Goal: Task Accomplishment & Management: Complete application form

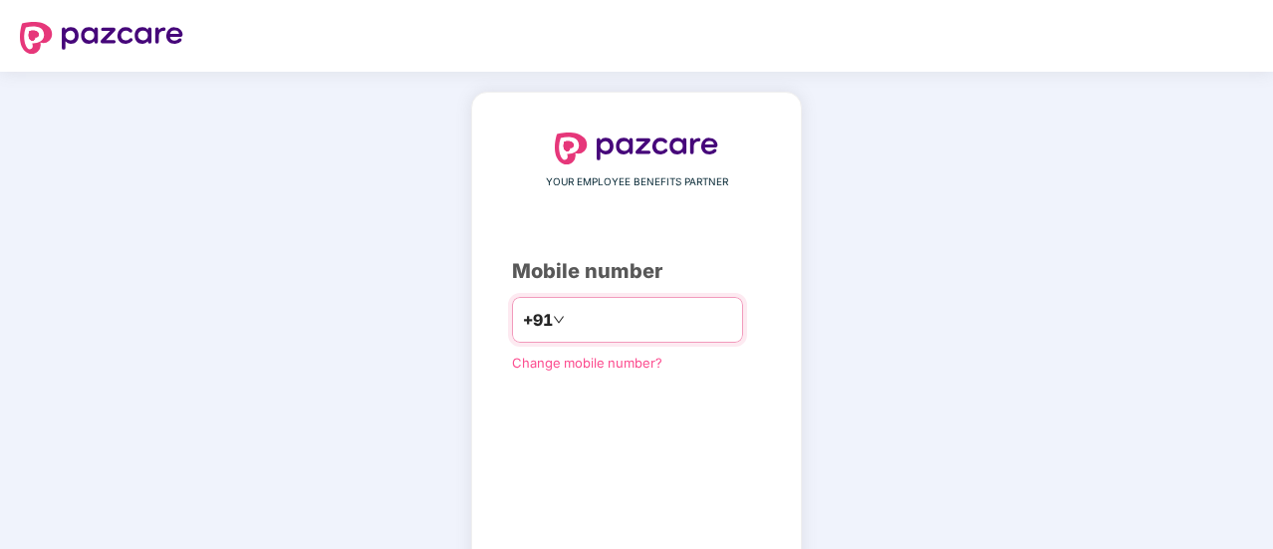
click at [569, 314] on input "number" at bounding box center [650, 320] width 163 height 32
click at [569, 316] on input "number" at bounding box center [650, 320] width 163 height 32
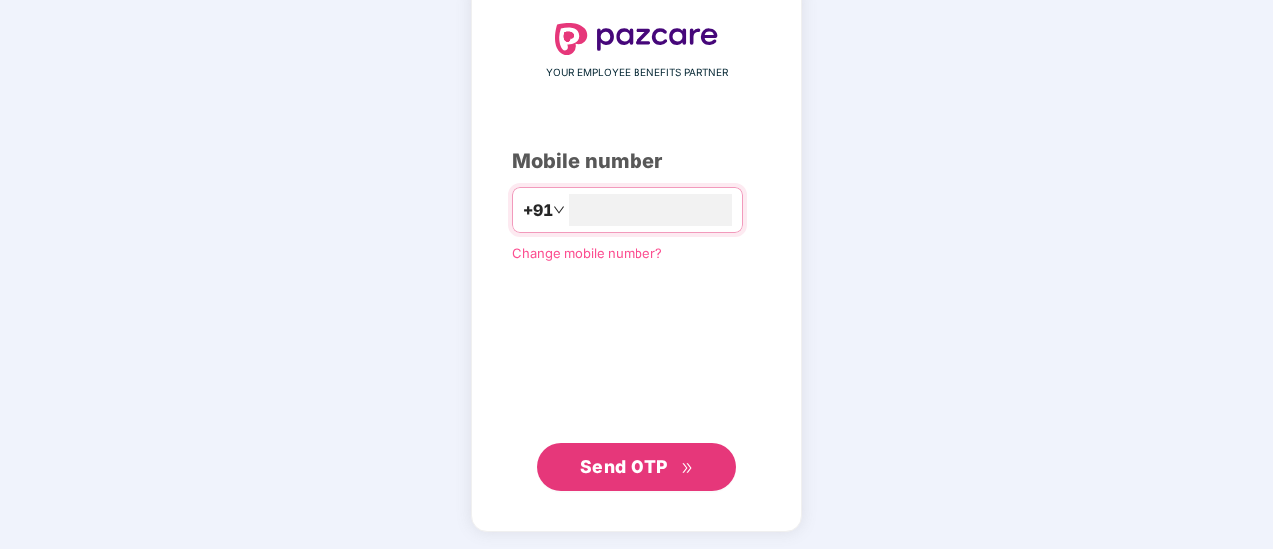
type input "**********"
drag, startPoint x: 634, startPoint y: 430, endPoint x: 629, endPoint y: 443, distance: 13.9
click at [636, 429] on div "**********" at bounding box center [636, 257] width 249 height 466
click at [612, 464] on span "Send OTP" at bounding box center [624, 465] width 89 height 21
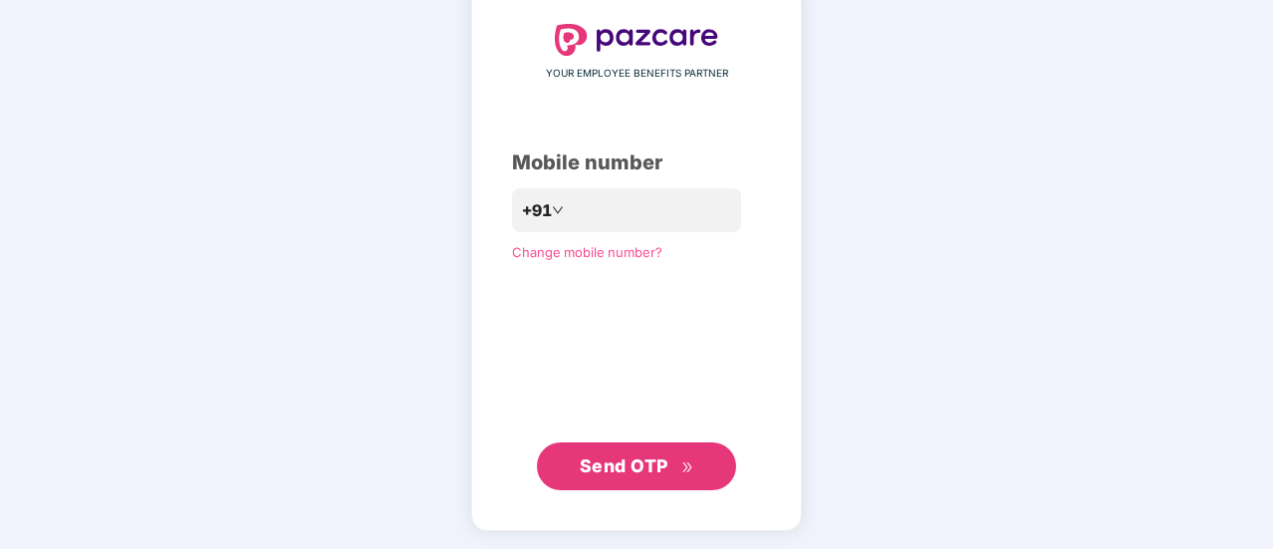
click at [622, 456] on span "Send OTP" at bounding box center [624, 465] width 89 height 21
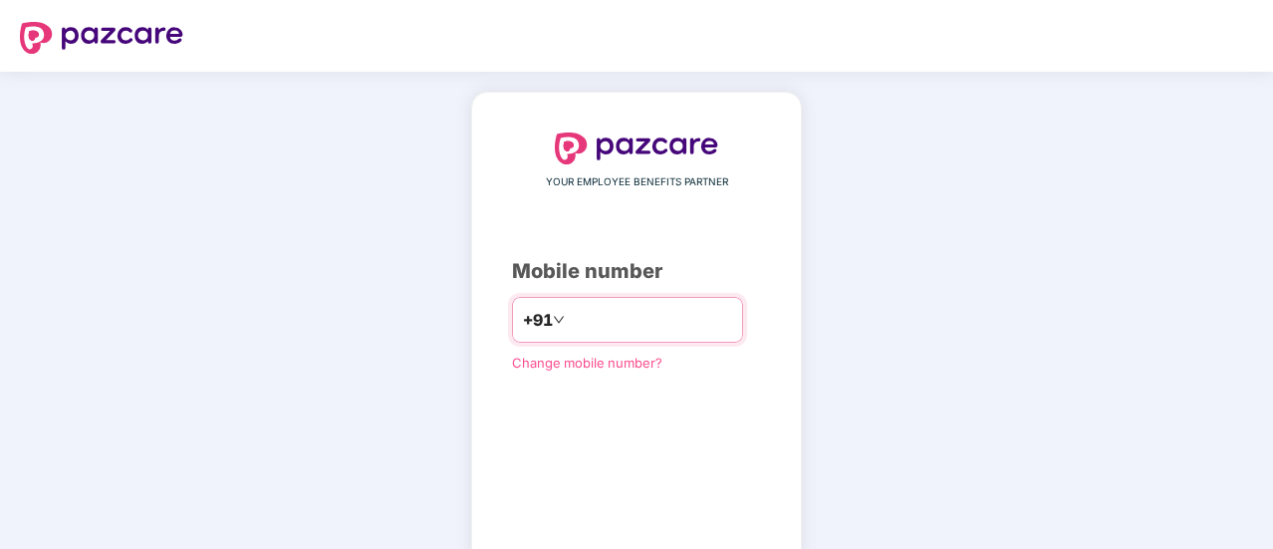
click at [589, 325] on input "number" at bounding box center [650, 320] width 163 height 32
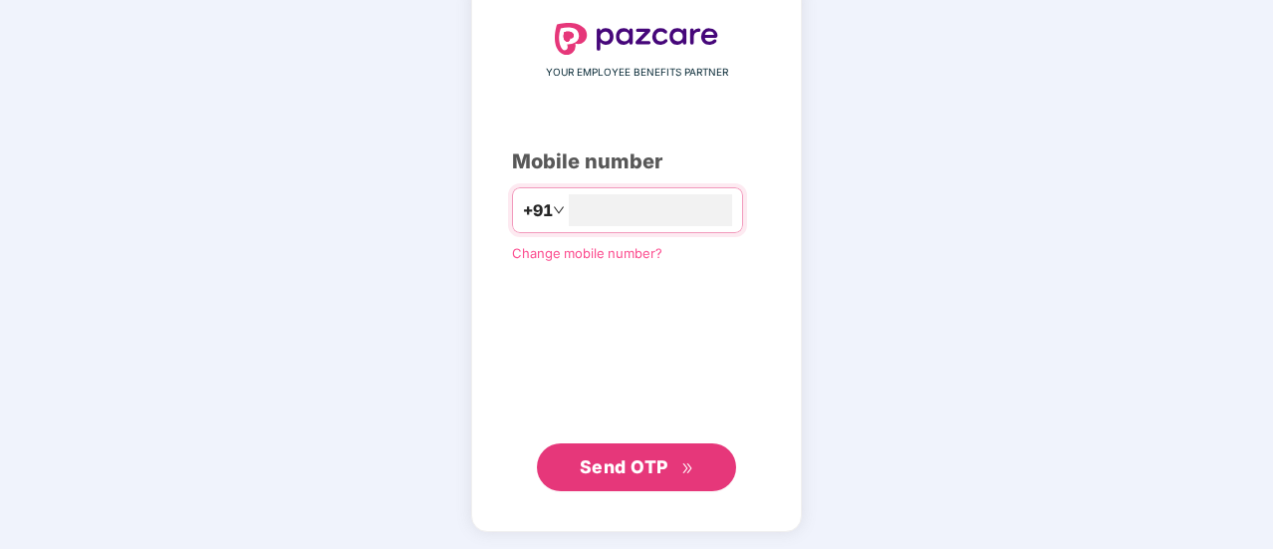
type input "**********"
click at [628, 457] on span "Send OTP" at bounding box center [624, 467] width 89 height 21
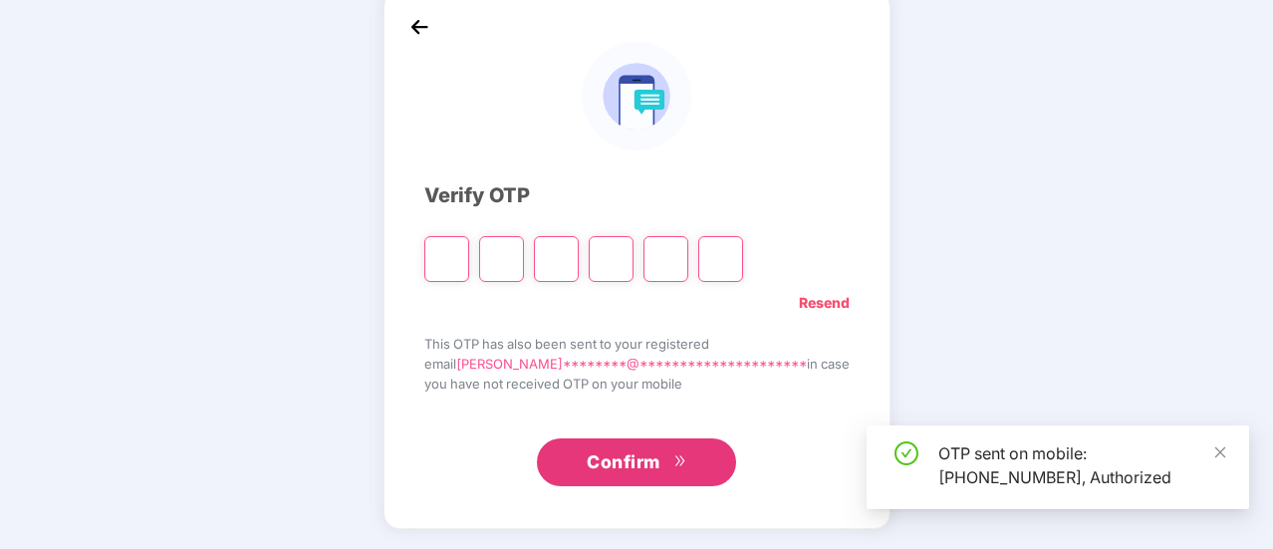
scroll to position [100, 0]
click at [469, 254] on input "Please enter verification code. Digit 1" at bounding box center [446, 260] width 45 height 46
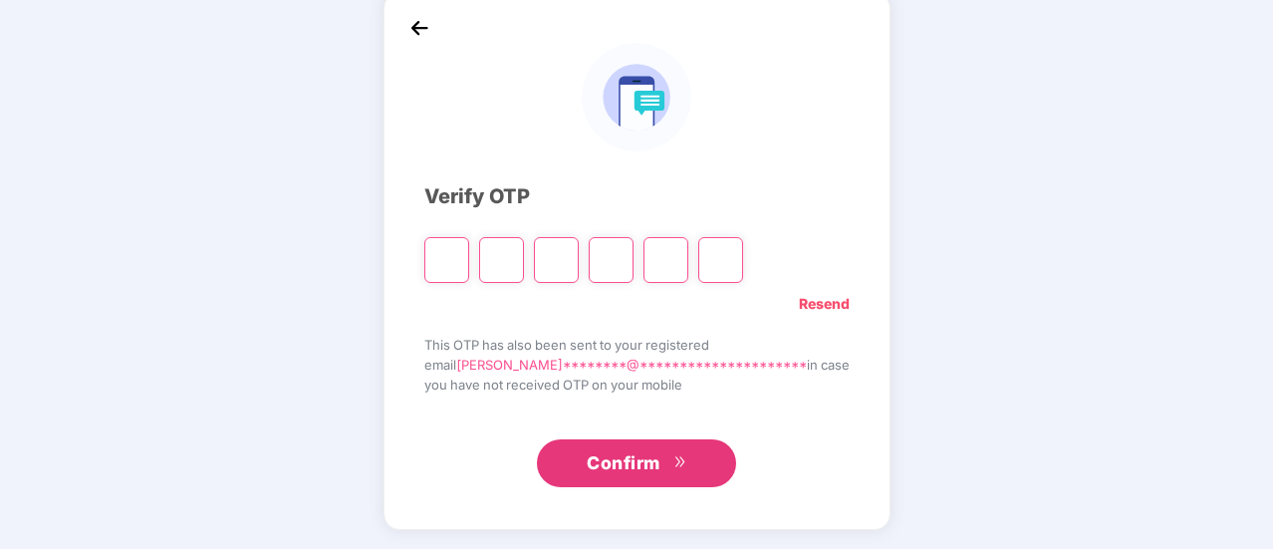
type input "*"
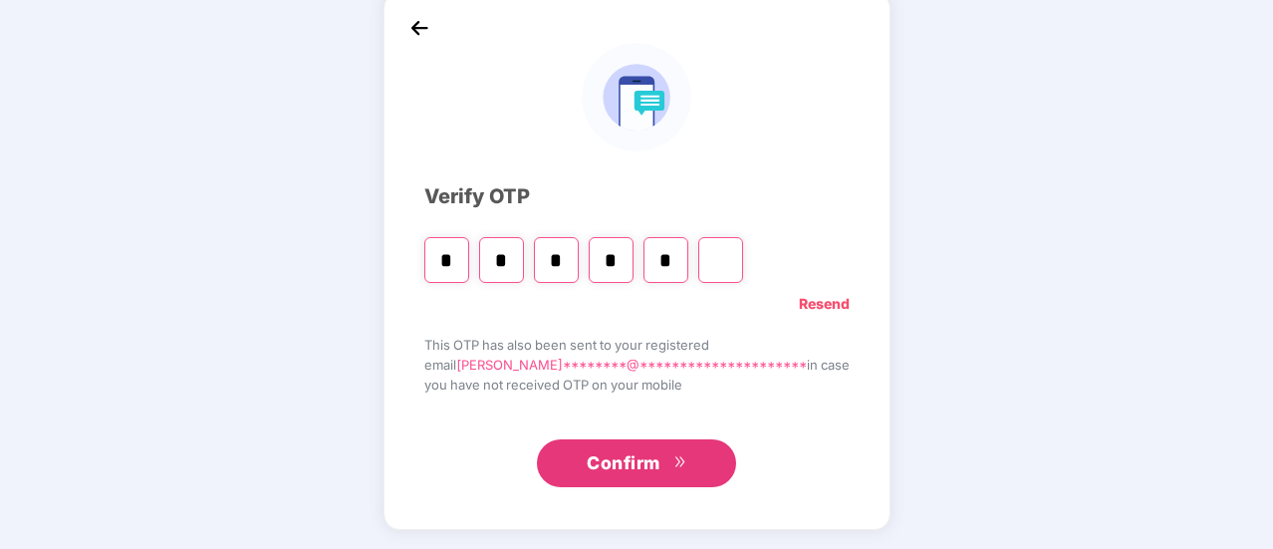
type input "*"
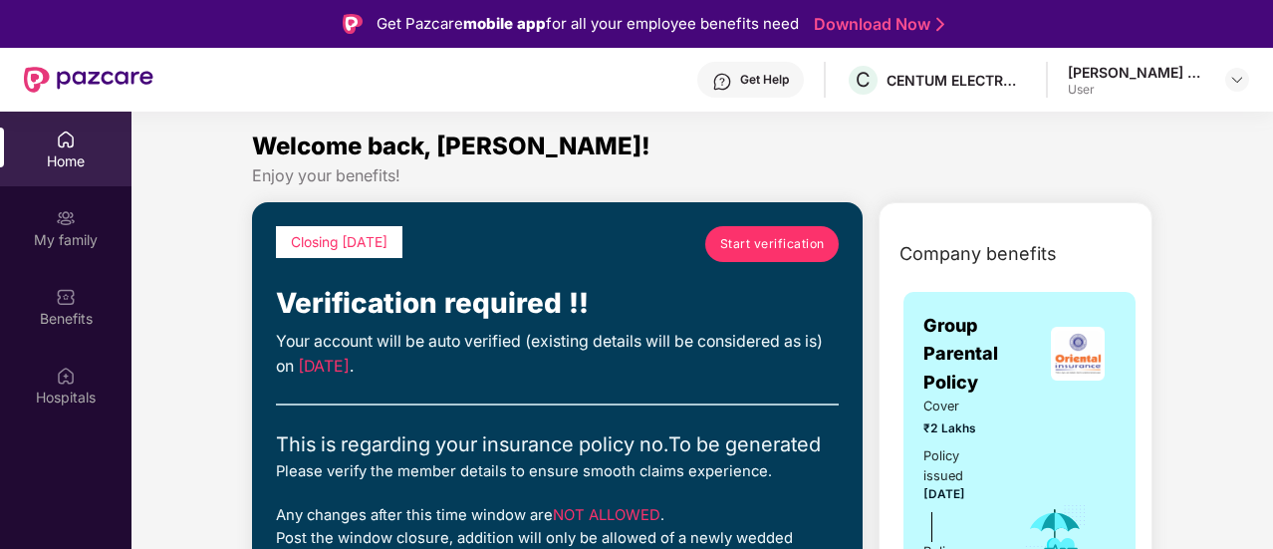
click at [783, 242] on span "Start verification" at bounding box center [772, 243] width 105 height 19
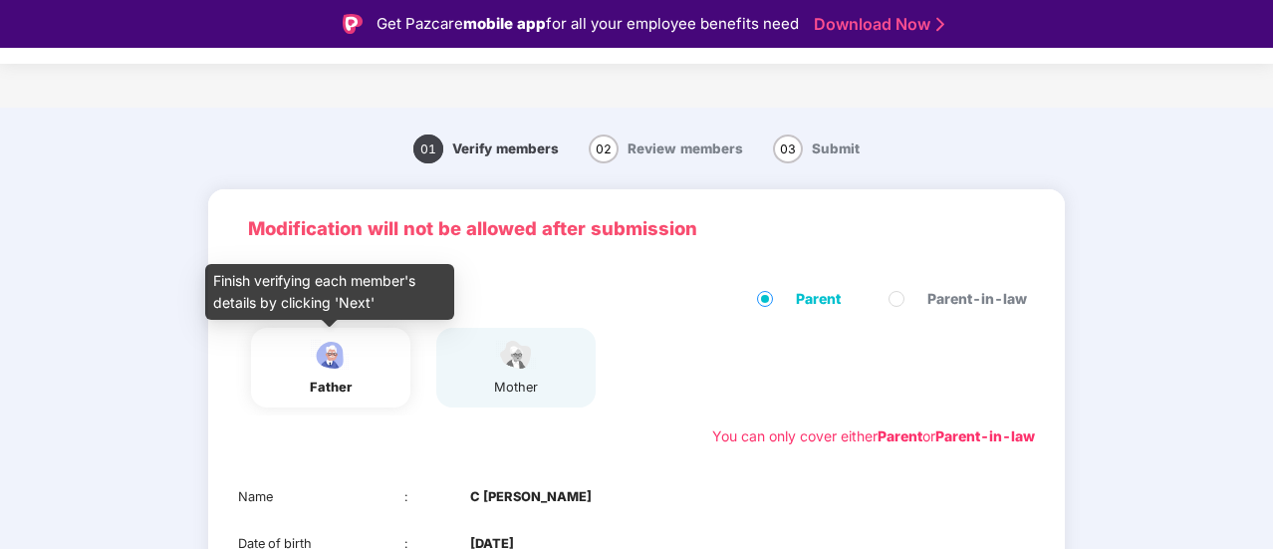
click at [345, 356] on img at bounding box center [331, 355] width 50 height 35
click at [335, 375] on div "father" at bounding box center [331, 368] width 50 height 60
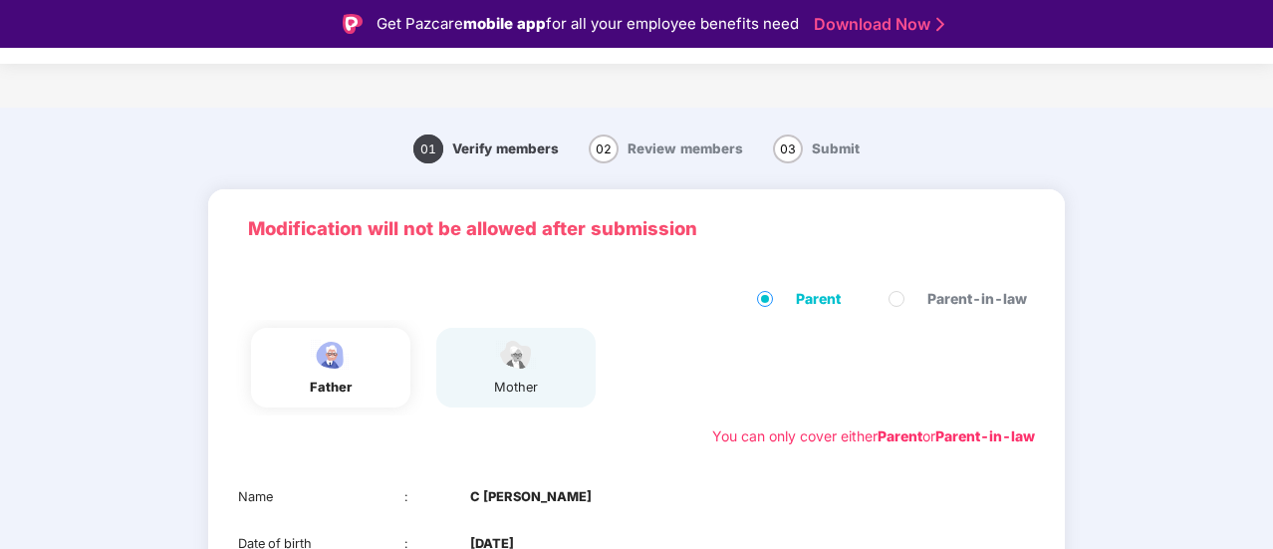
scroll to position [203, 0]
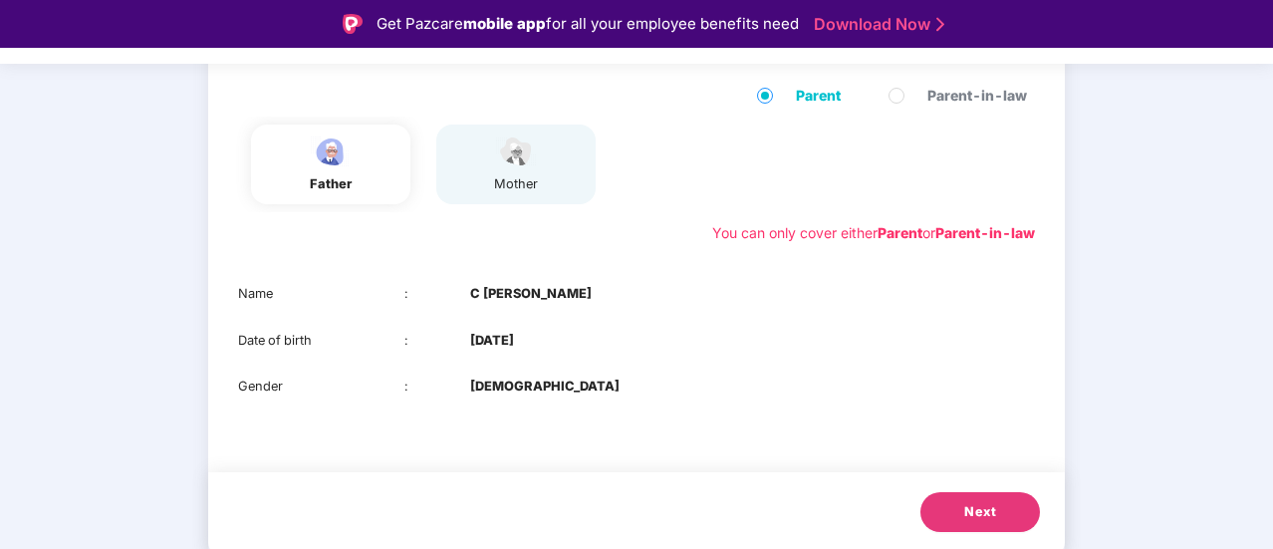
click at [979, 515] on span "Next" at bounding box center [980, 512] width 32 height 20
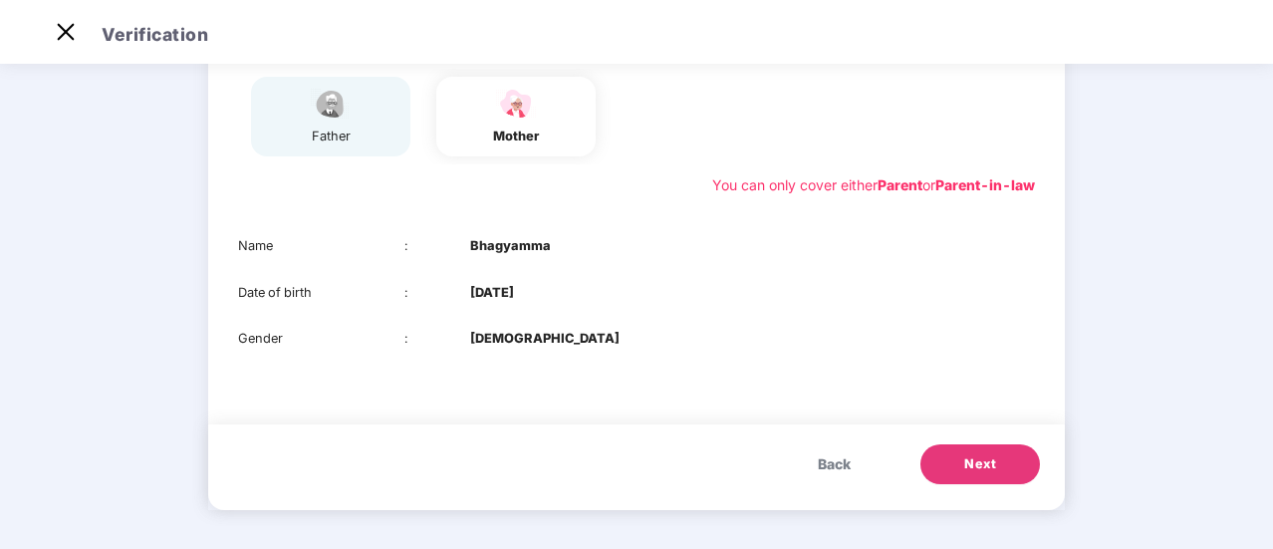
click at [992, 461] on span "Next" at bounding box center [980, 464] width 32 height 20
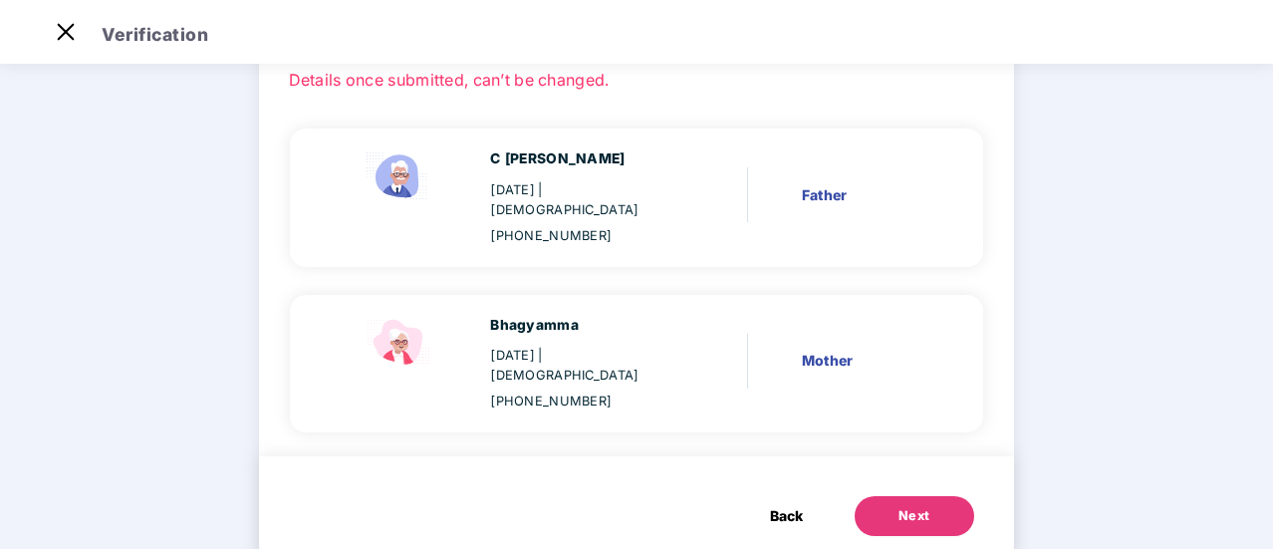
scroll to position [144, 0]
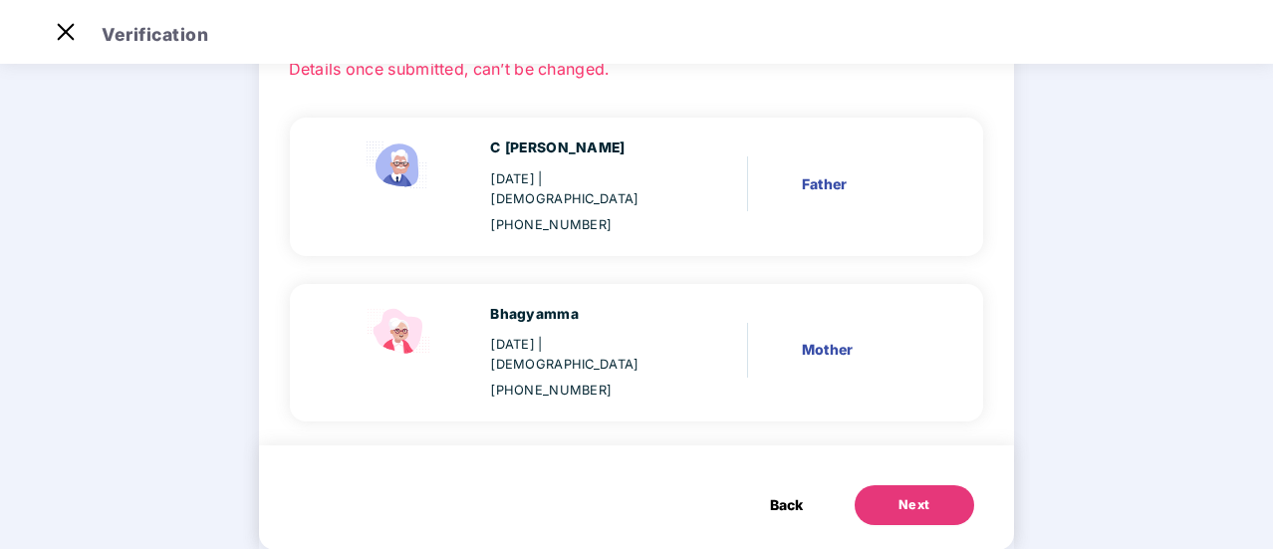
click at [823, 339] on div "Mother" at bounding box center [863, 350] width 123 height 22
click at [844, 189] on div "Father" at bounding box center [858, 187] width 132 height 28
click at [780, 494] on span "Back" at bounding box center [786, 505] width 33 height 22
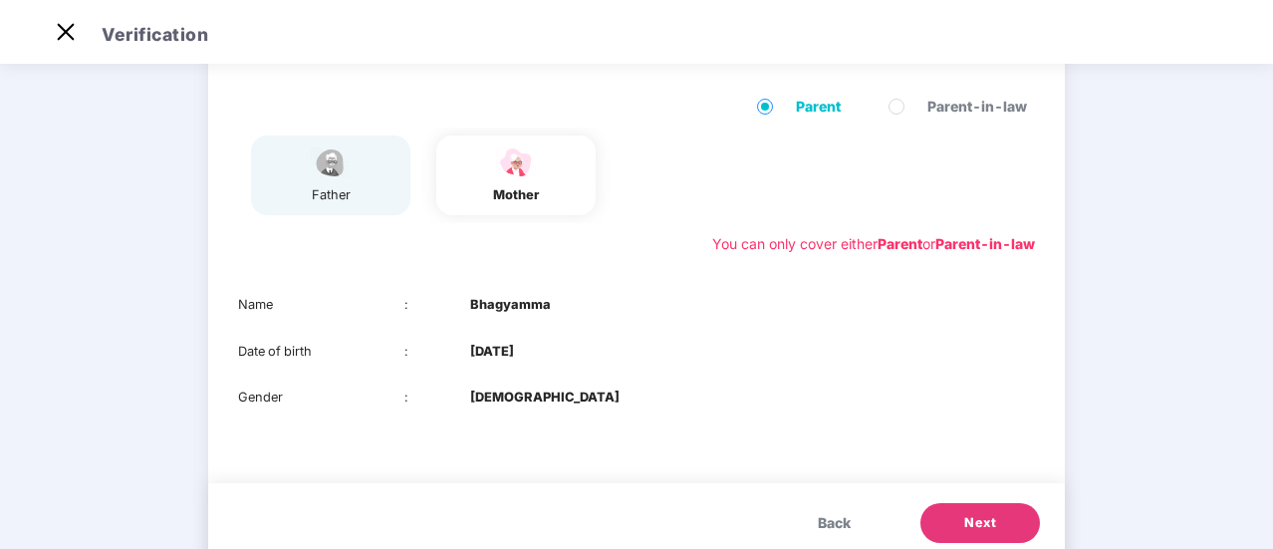
scroll to position [139, 0]
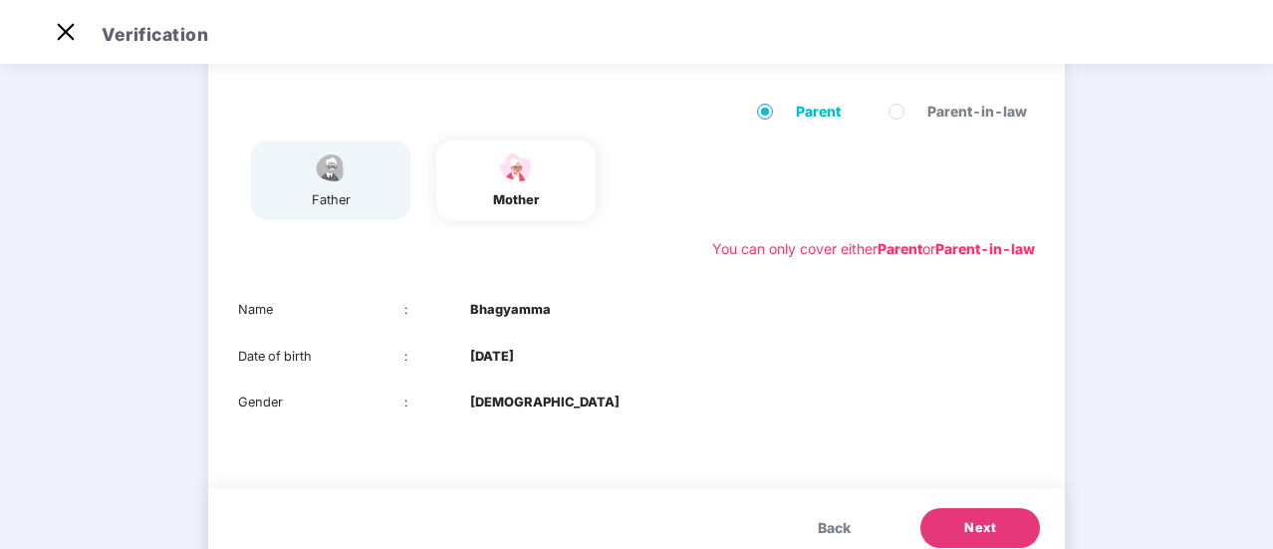
click at [819, 535] on span "Back" at bounding box center [834, 528] width 33 height 22
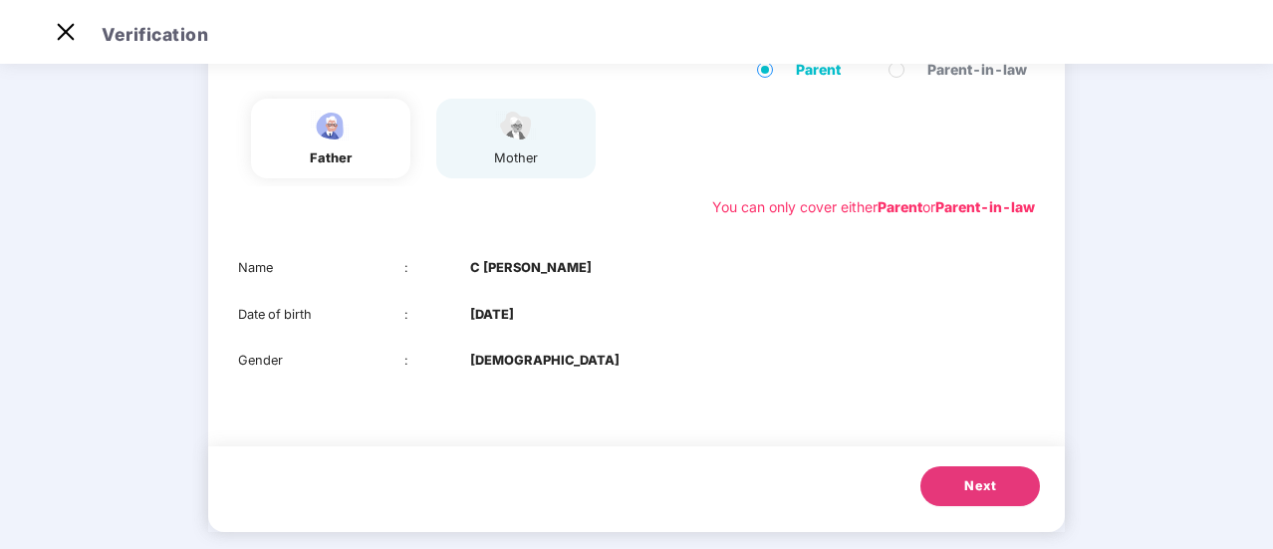
scroll to position [203, 0]
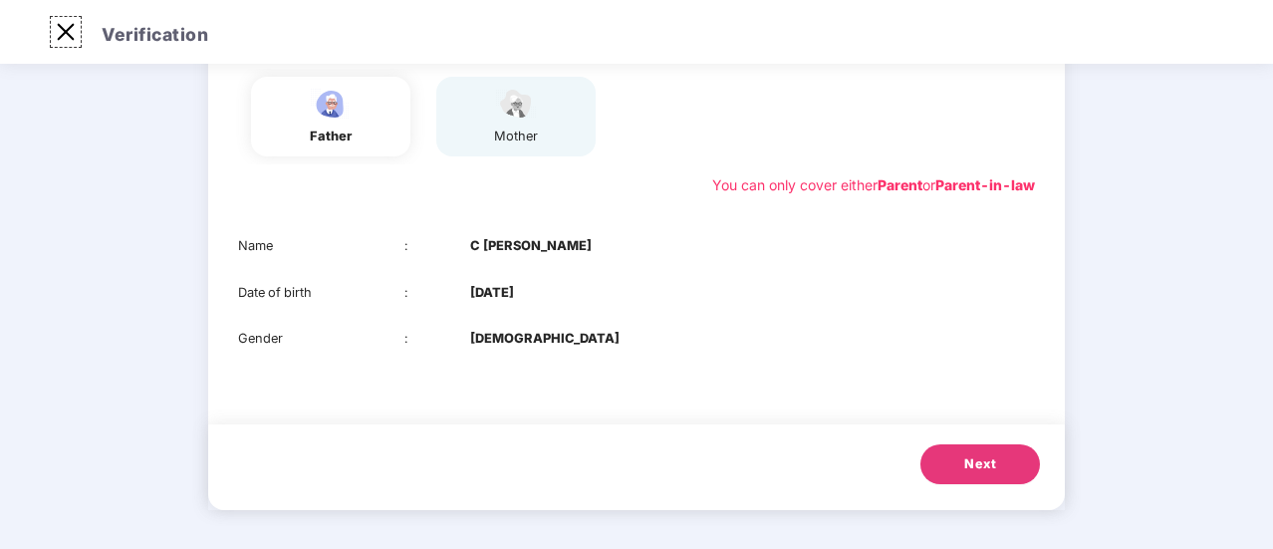
click at [71, 35] on img at bounding box center [66, 32] width 32 height 32
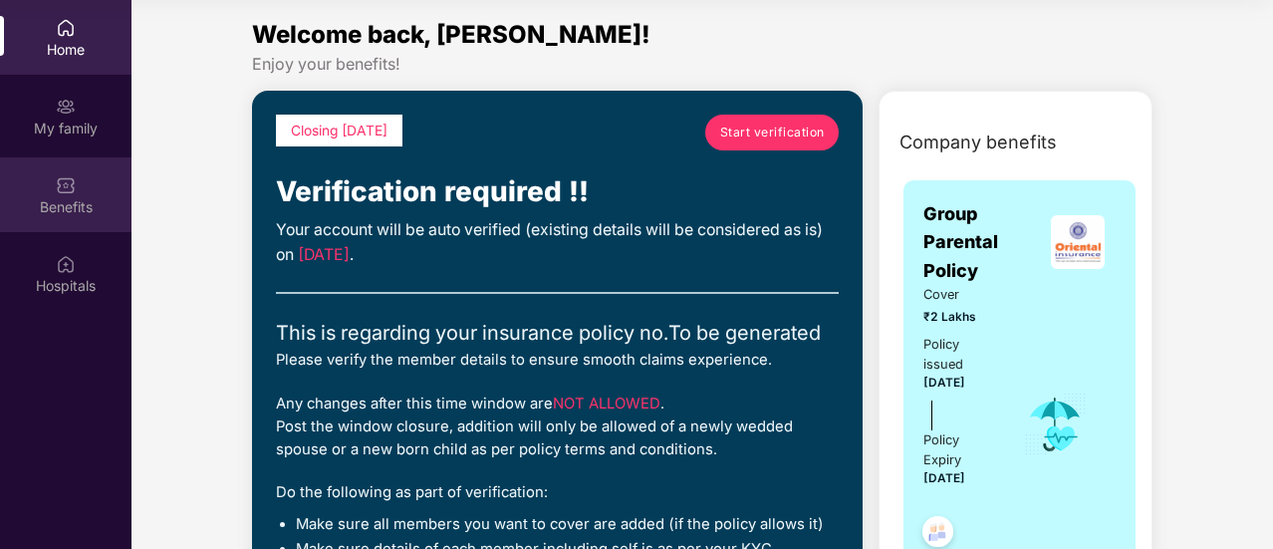
click at [76, 198] on div "Benefits" at bounding box center [65, 207] width 131 height 20
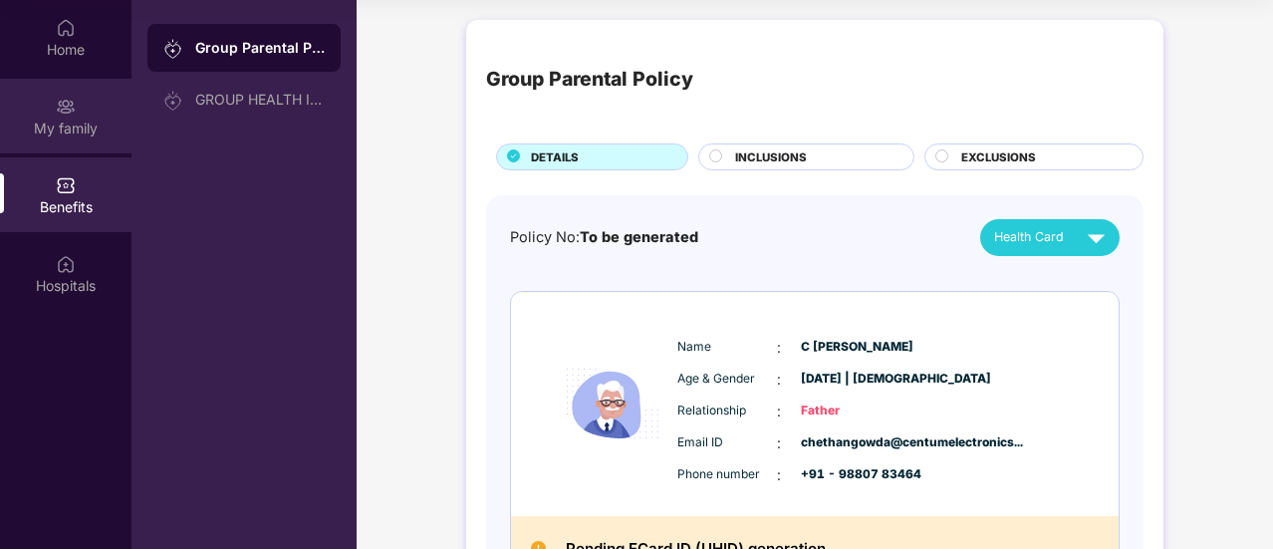
click at [65, 112] on img at bounding box center [66, 107] width 20 height 20
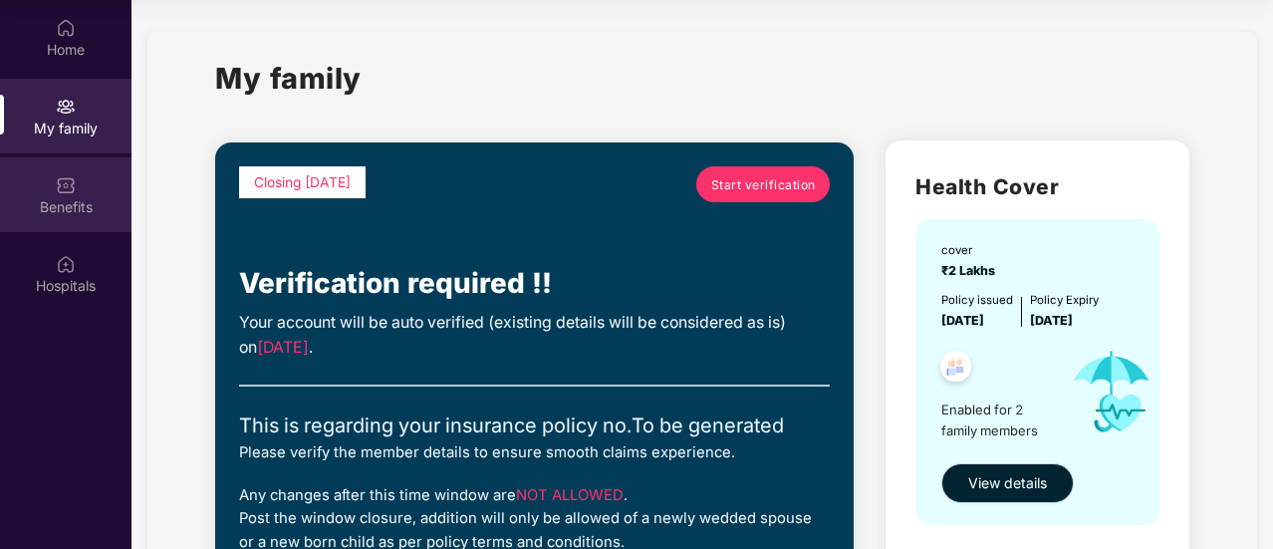
click at [57, 208] on div "Benefits" at bounding box center [65, 207] width 131 height 20
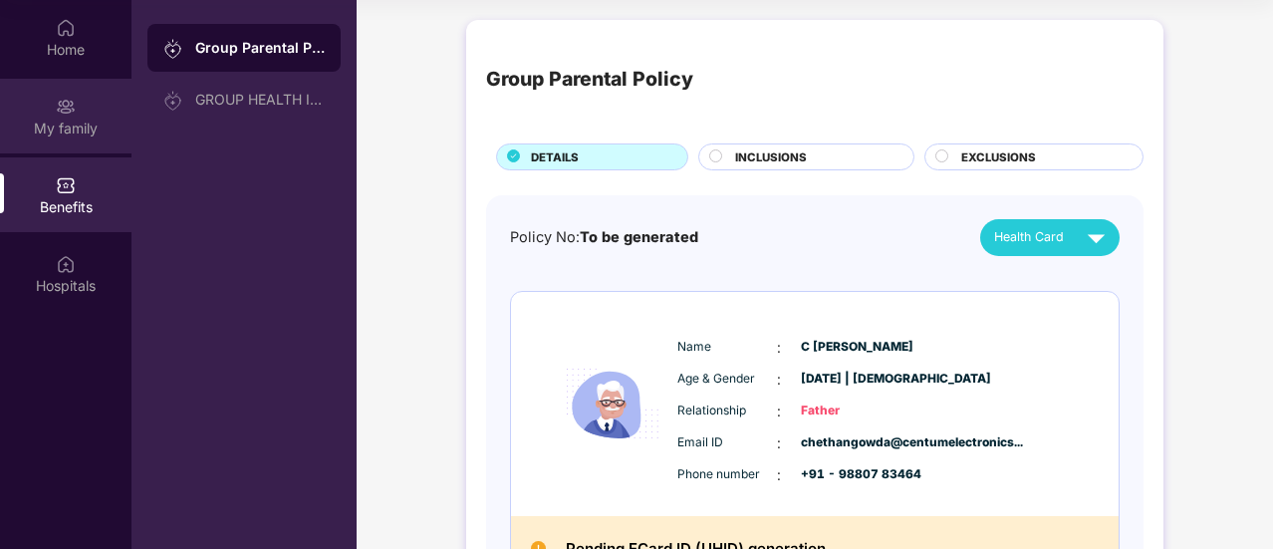
click at [61, 103] on img at bounding box center [66, 107] width 20 height 20
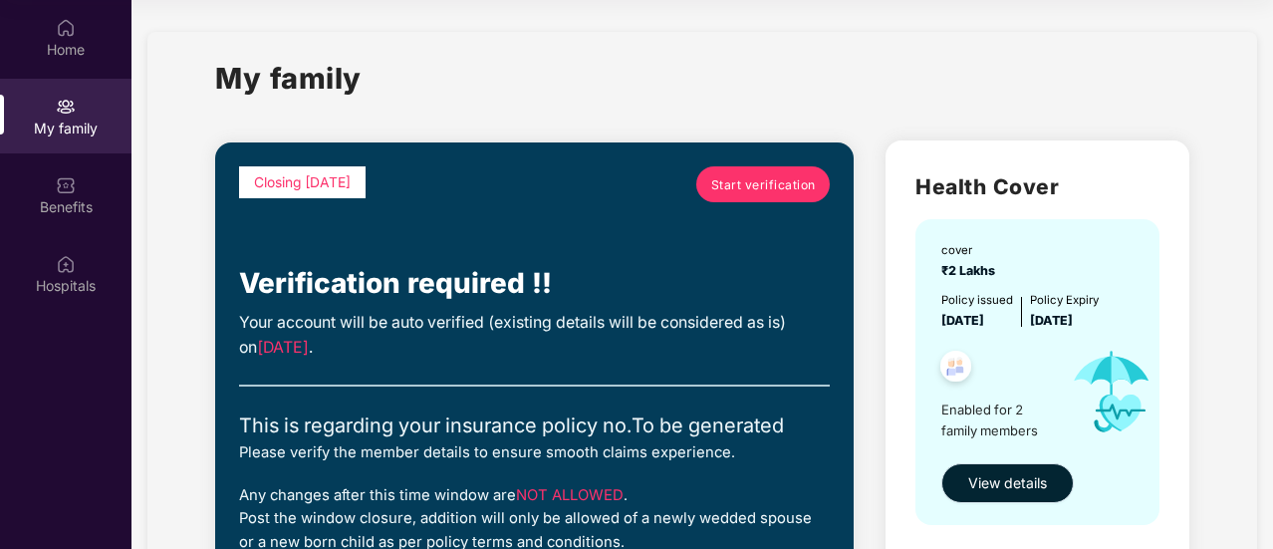
click at [992, 480] on span "View details" at bounding box center [1007, 483] width 79 height 22
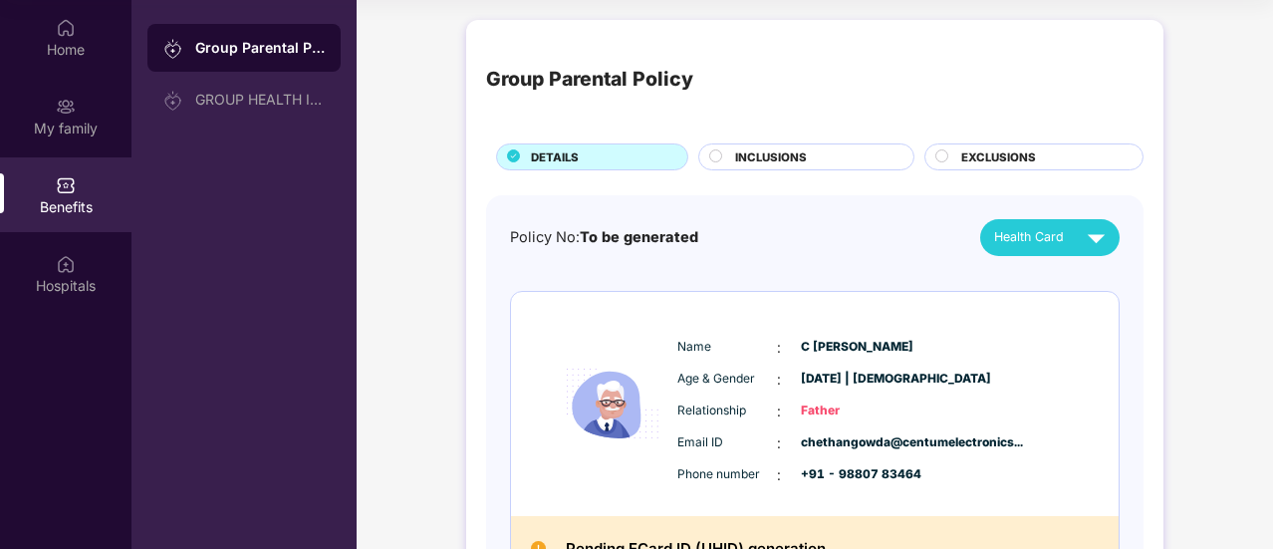
click at [795, 156] on span "INCLUSIONS" at bounding box center [771, 157] width 72 height 18
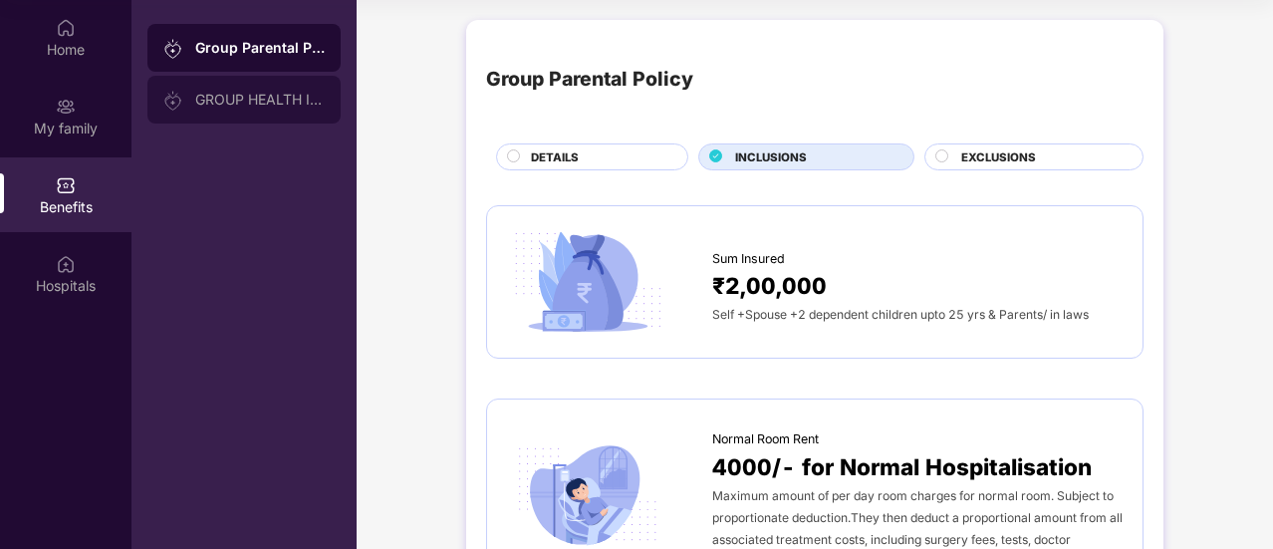
click at [158, 89] on div "GROUP HEALTH INSURANCE" at bounding box center [243, 100] width 193 height 48
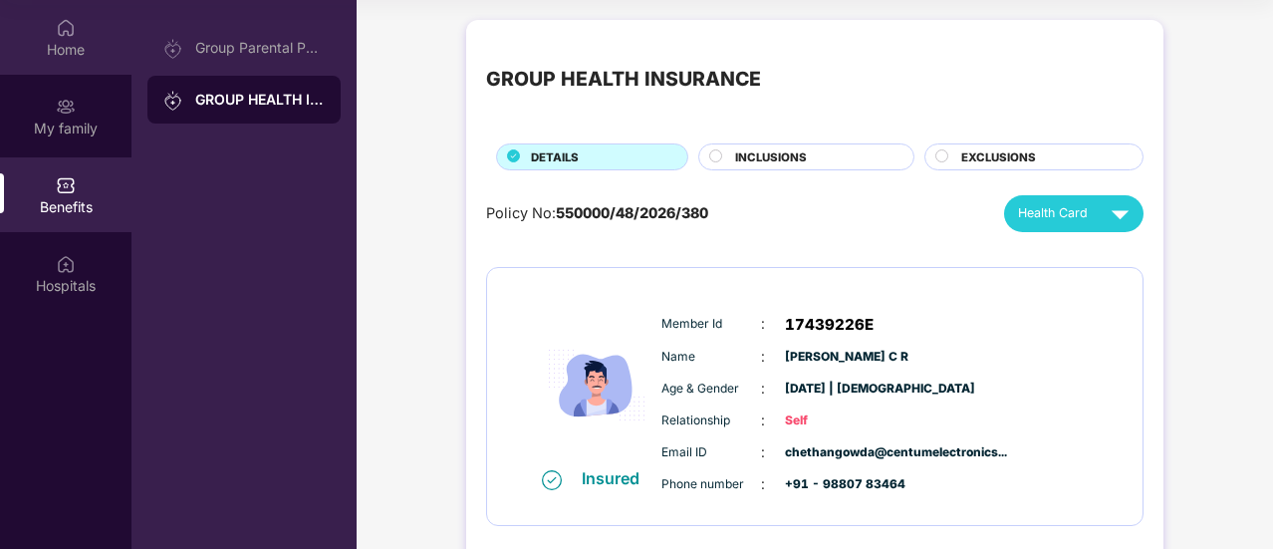
click at [44, 44] on div "Home" at bounding box center [65, 50] width 131 height 20
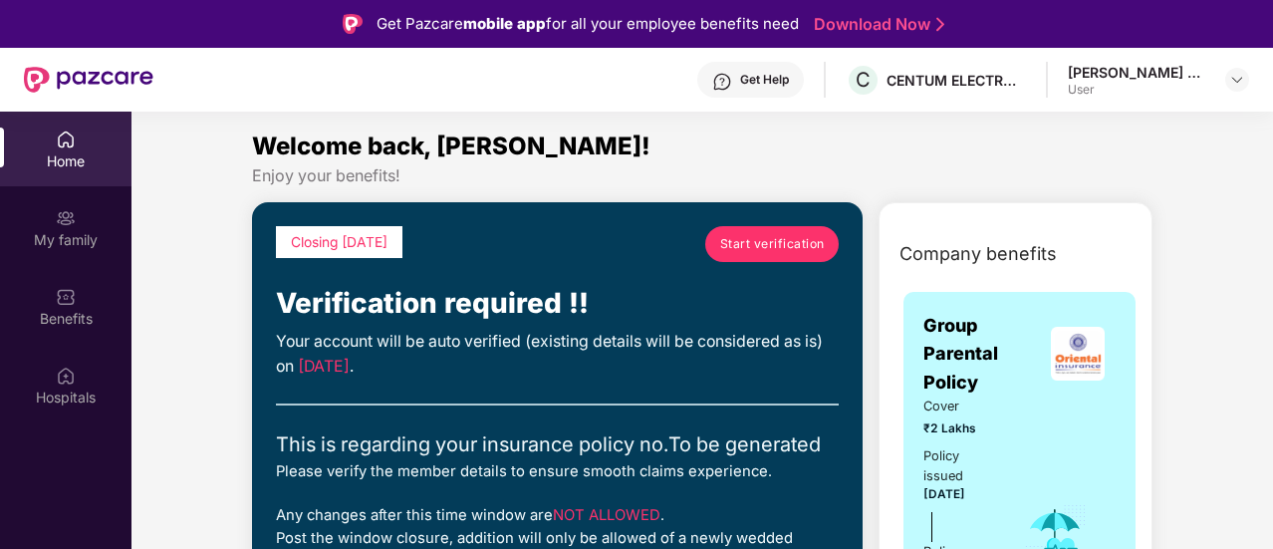
click at [76, 160] on div "Home" at bounding box center [65, 161] width 131 height 20
click at [1200, 103] on div "Get Help C CENTUM ELECTRONICS LIMITED [PERSON_NAME] C R User" at bounding box center [701, 80] width 1096 height 64
click at [1240, 87] on img at bounding box center [1237, 80] width 16 height 16
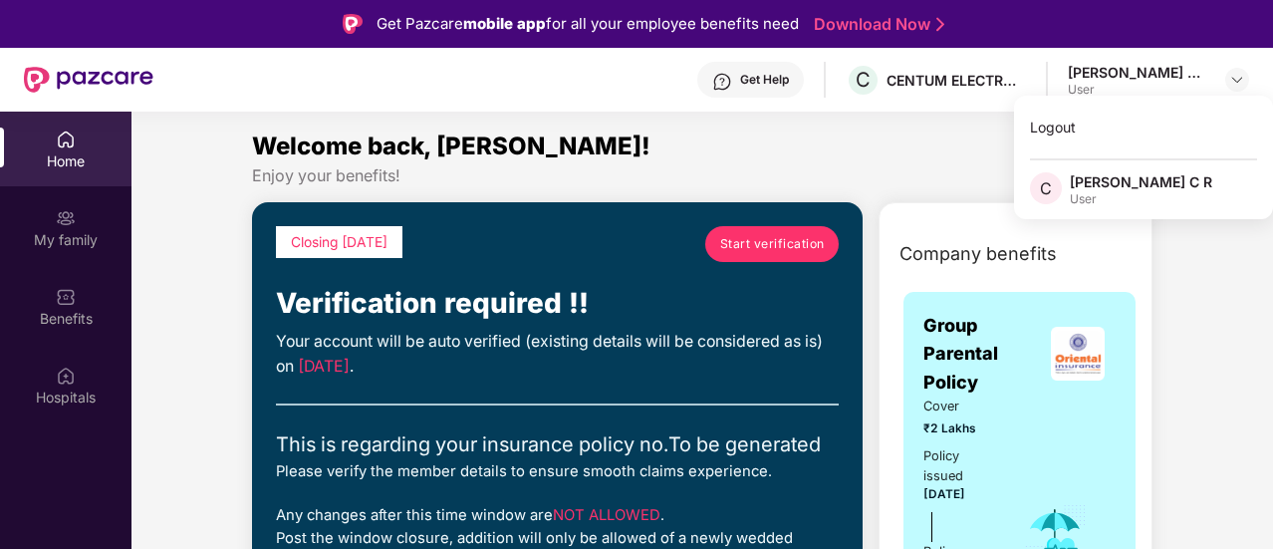
click at [707, 148] on div "Welcome back, [PERSON_NAME]!" at bounding box center [702, 147] width 901 height 38
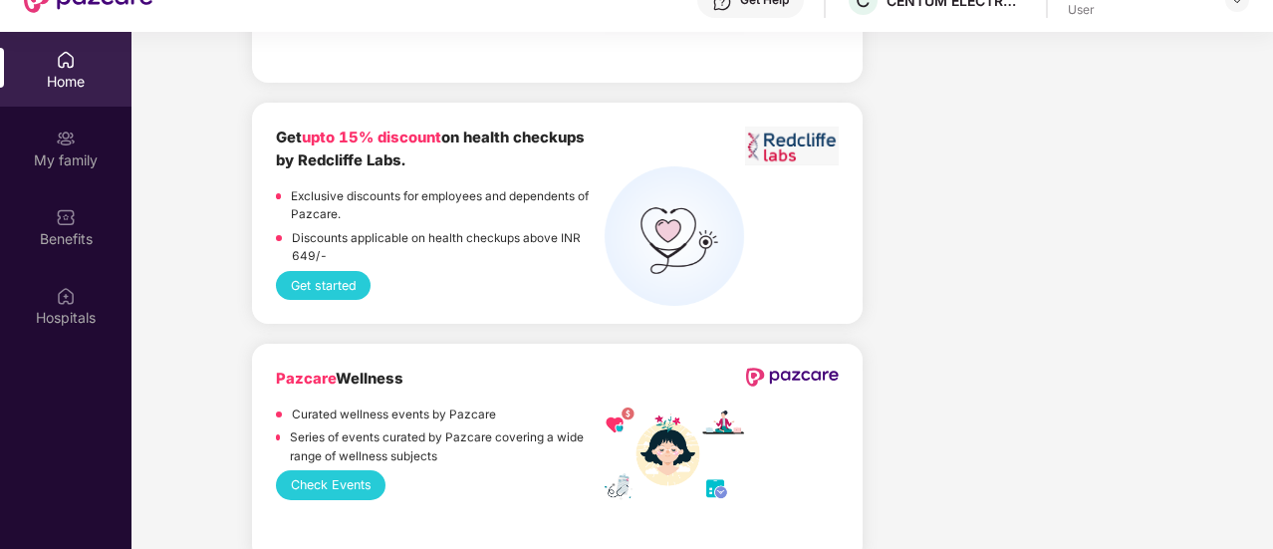
scroll to position [112, 0]
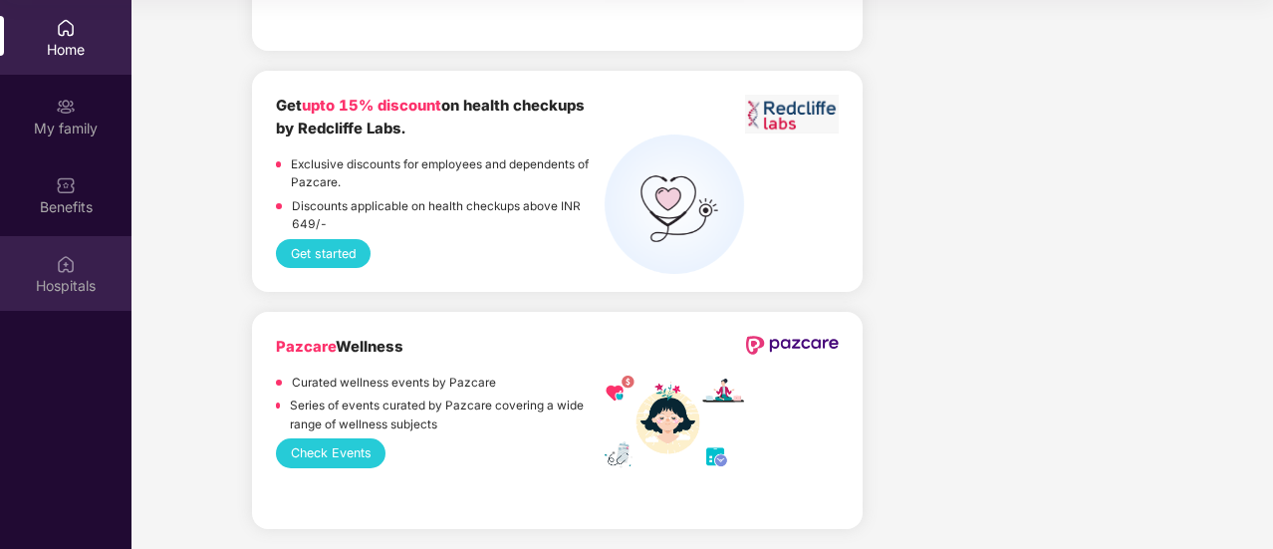
click at [64, 296] on div "Hospitals" at bounding box center [65, 273] width 131 height 75
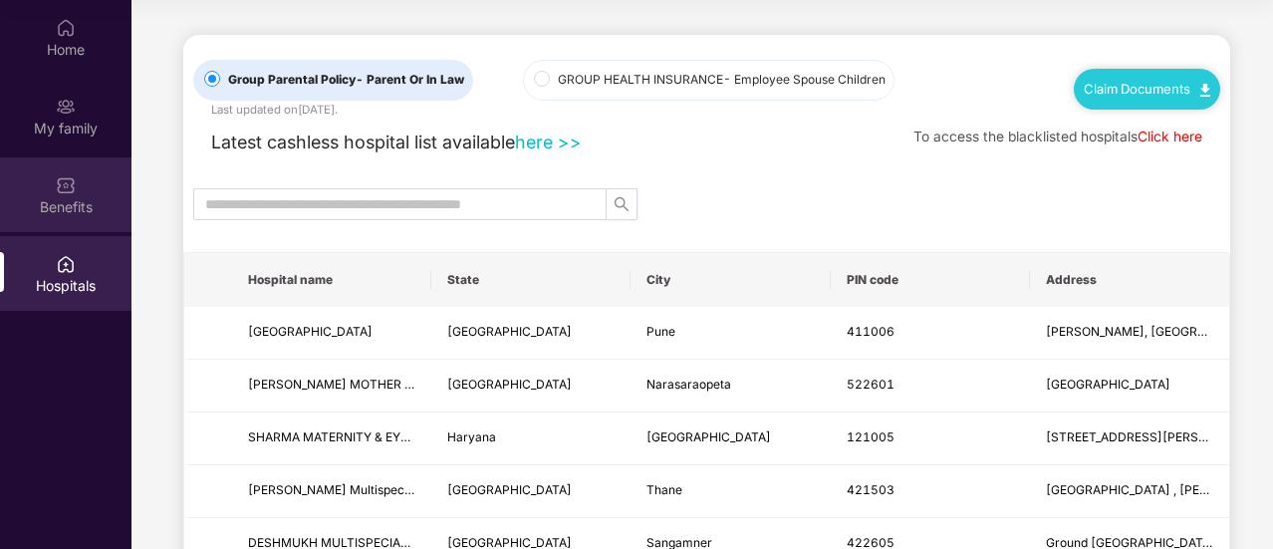
click at [68, 184] on img at bounding box center [66, 185] width 20 height 20
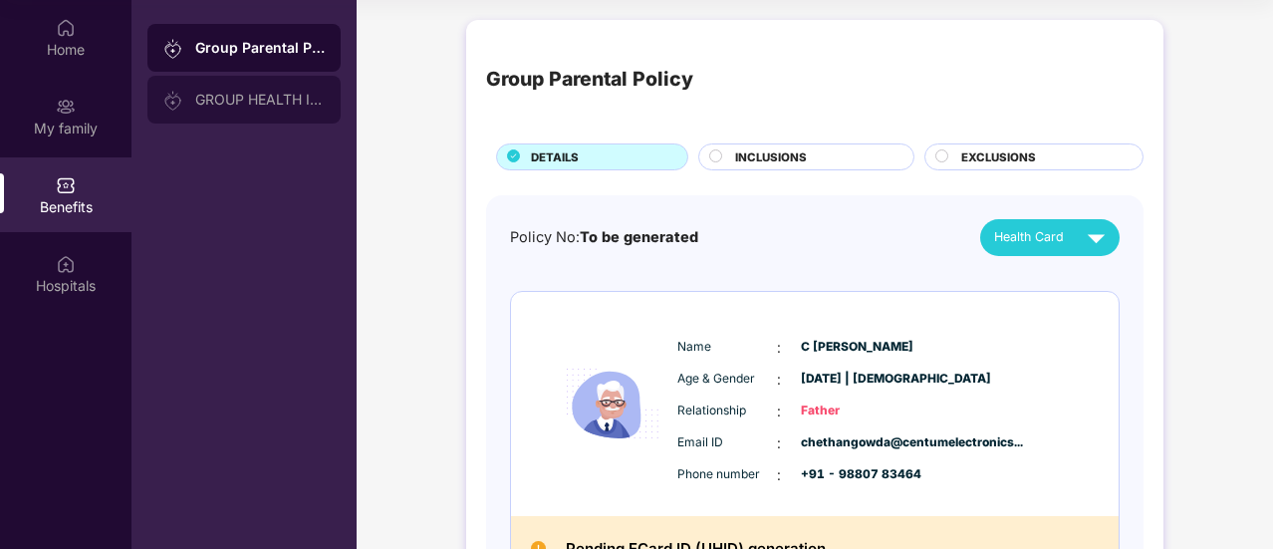
click at [287, 113] on div "GROUP HEALTH INSURANCE" at bounding box center [243, 100] width 193 height 48
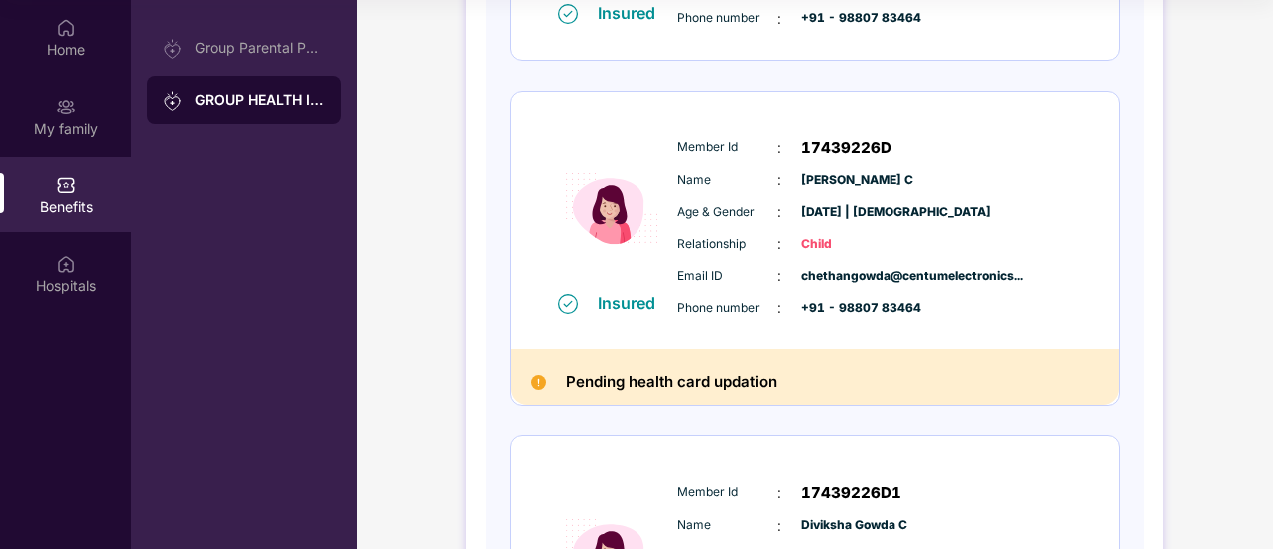
scroll to position [1100, 0]
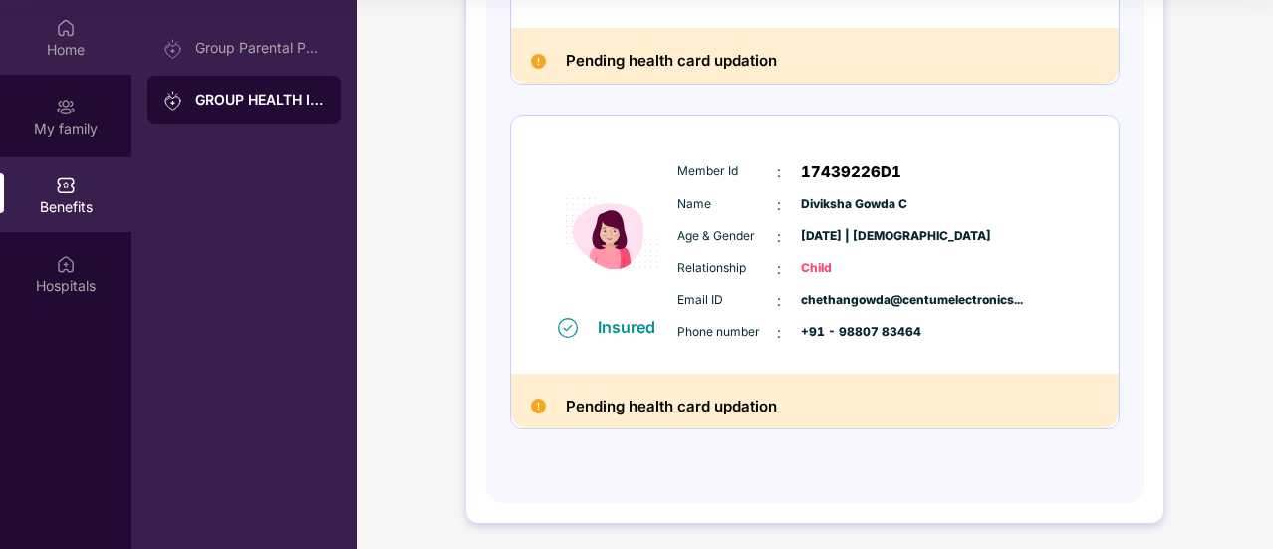
click at [80, 67] on div "Home" at bounding box center [65, 37] width 131 height 75
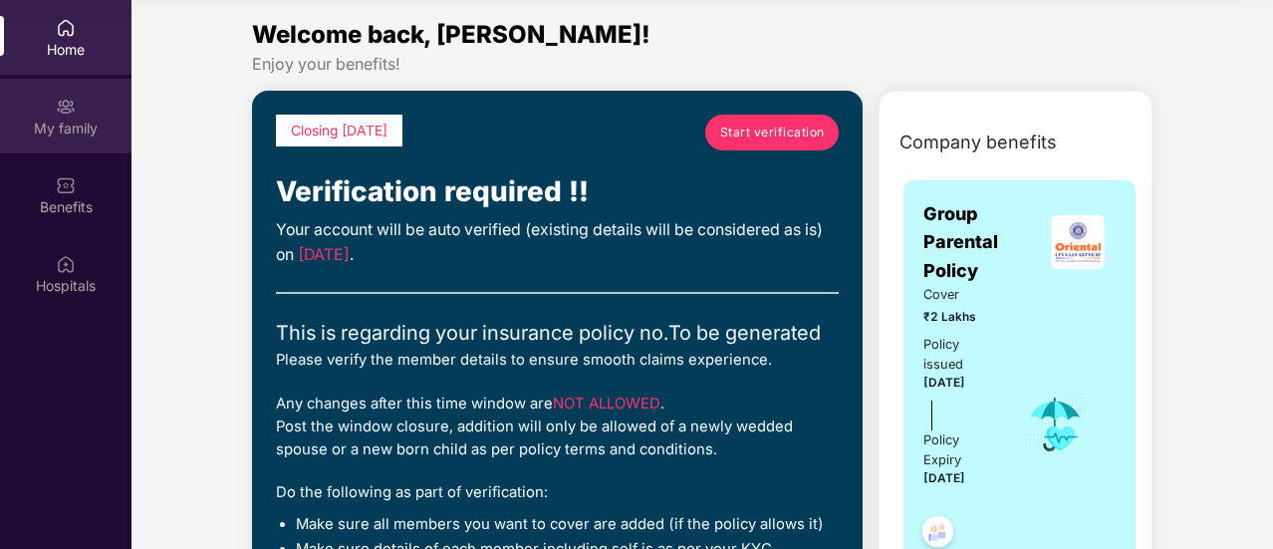
click at [64, 127] on div "My family" at bounding box center [65, 129] width 131 height 20
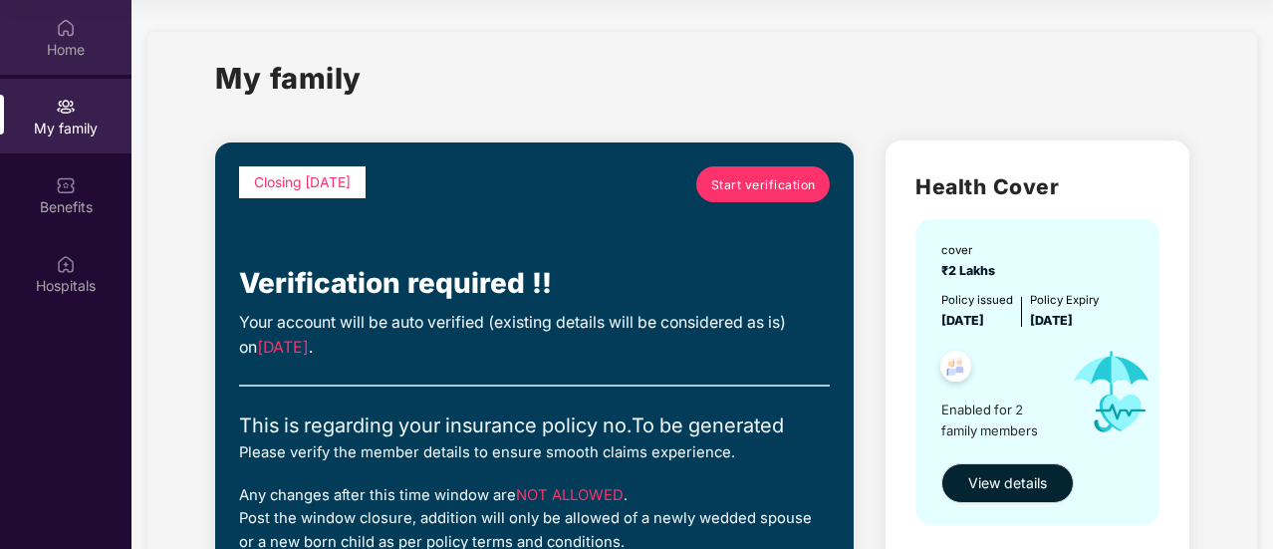
click at [25, 35] on div "Home" at bounding box center [65, 37] width 131 height 75
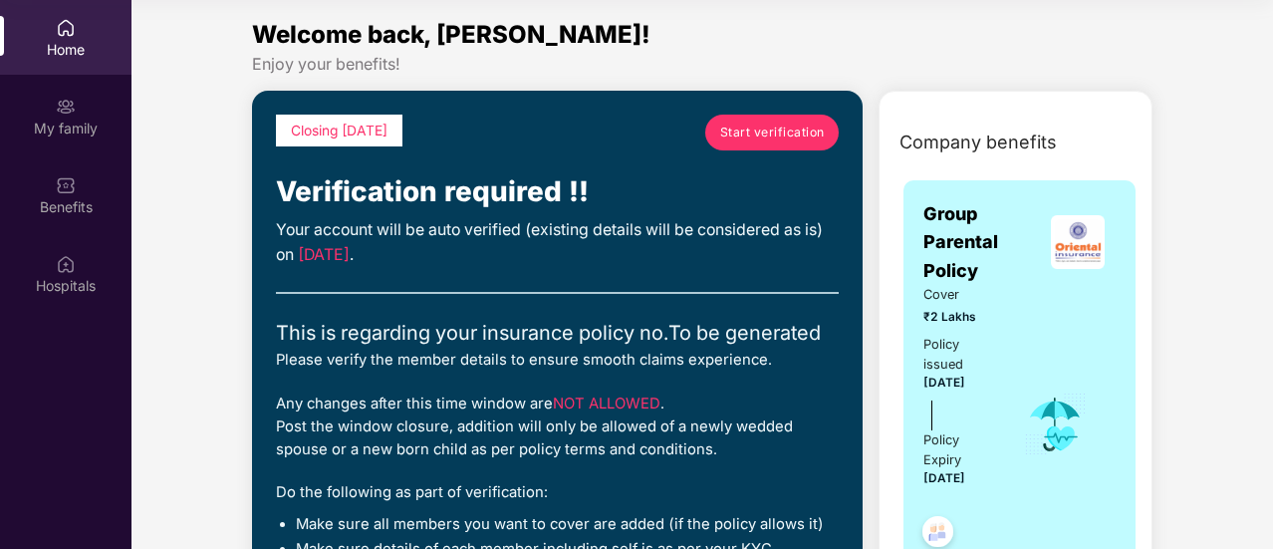
click at [50, 25] on div "Home" at bounding box center [65, 37] width 131 height 75
click at [57, 178] on img at bounding box center [66, 185] width 20 height 20
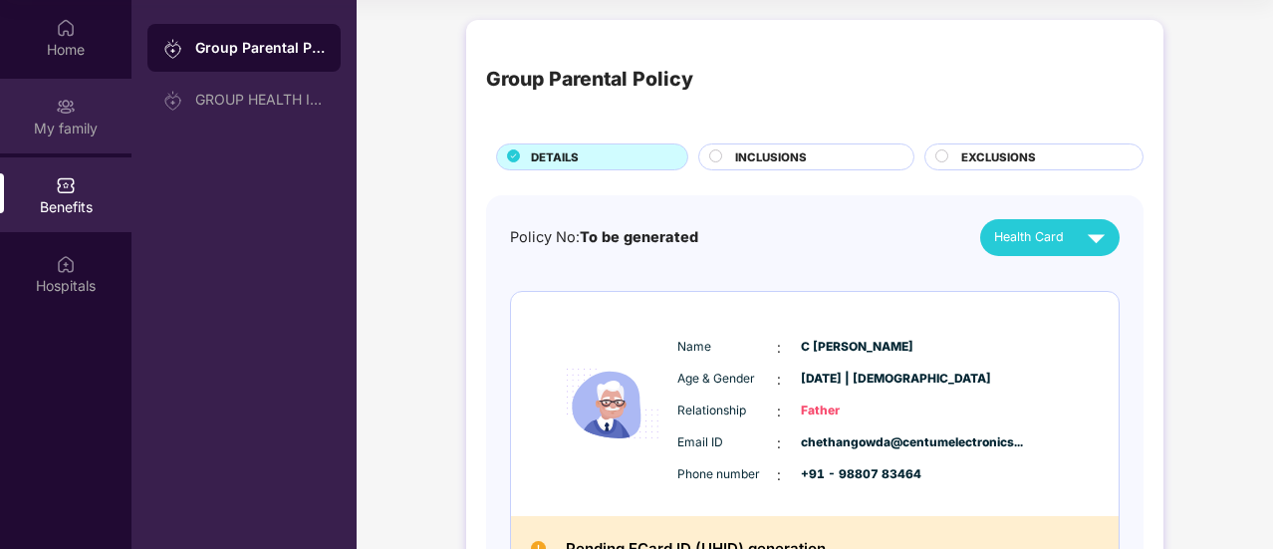
click at [41, 121] on div "My family" at bounding box center [65, 129] width 131 height 20
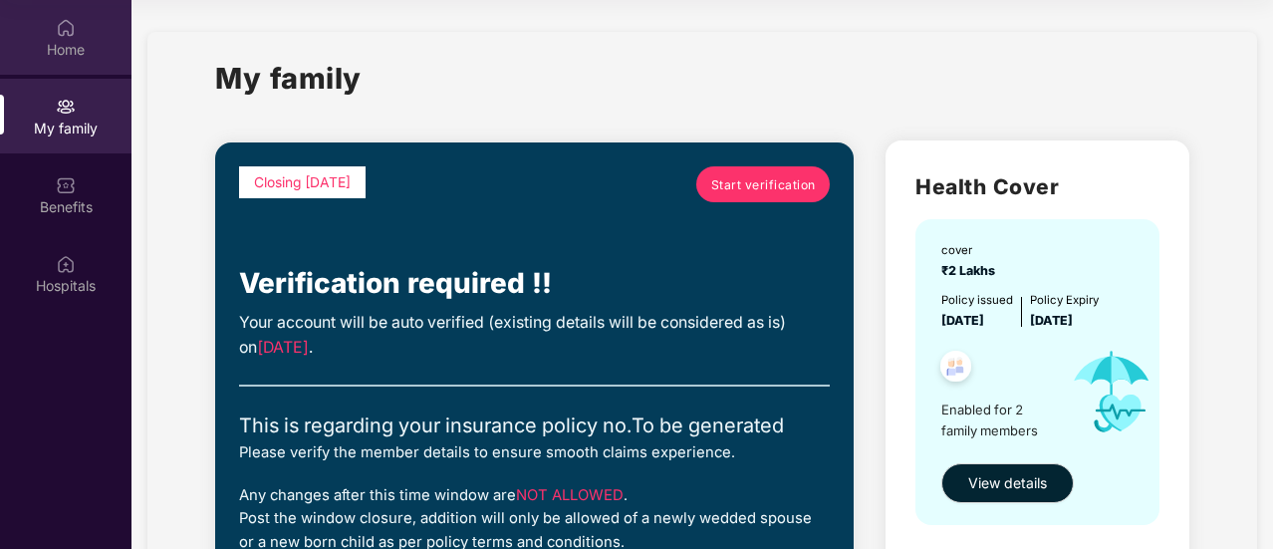
click at [84, 61] on div "Home" at bounding box center [65, 37] width 131 height 75
